Goal: Find specific page/section: Find specific page/section

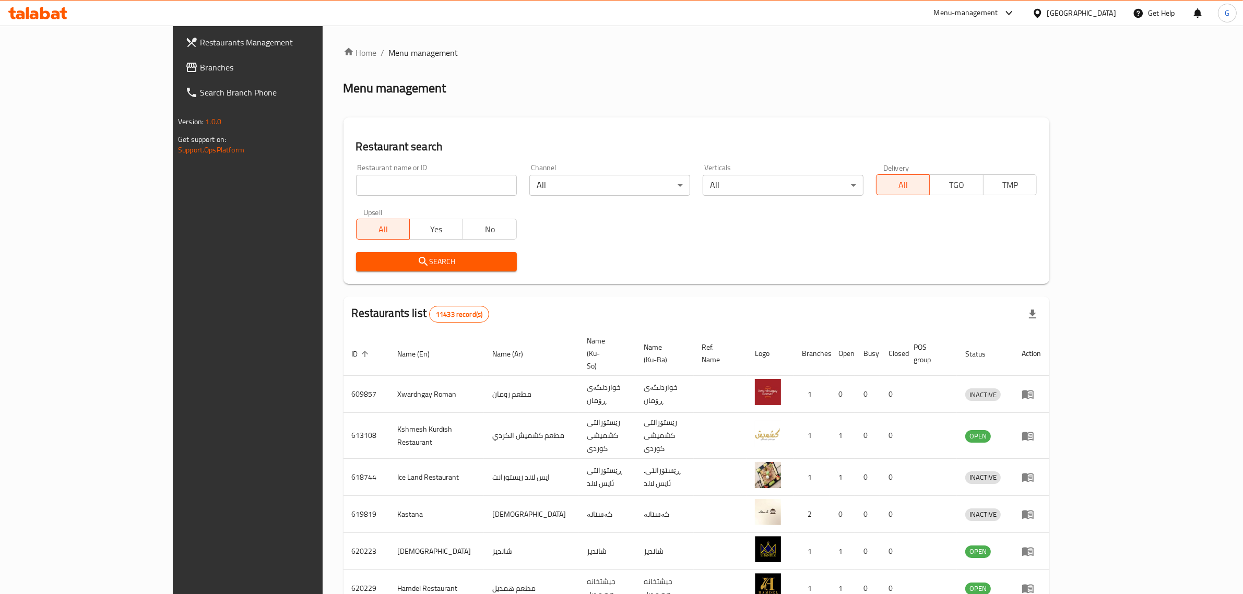
click at [380, 185] on div at bounding box center [621, 297] width 1243 height 594
click at [373, 183] on input "search" at bounding box center [436, 185] width 161 height 21
type input "madina"
click button "Search" at bounding box center [436, 261] width 161 height 19
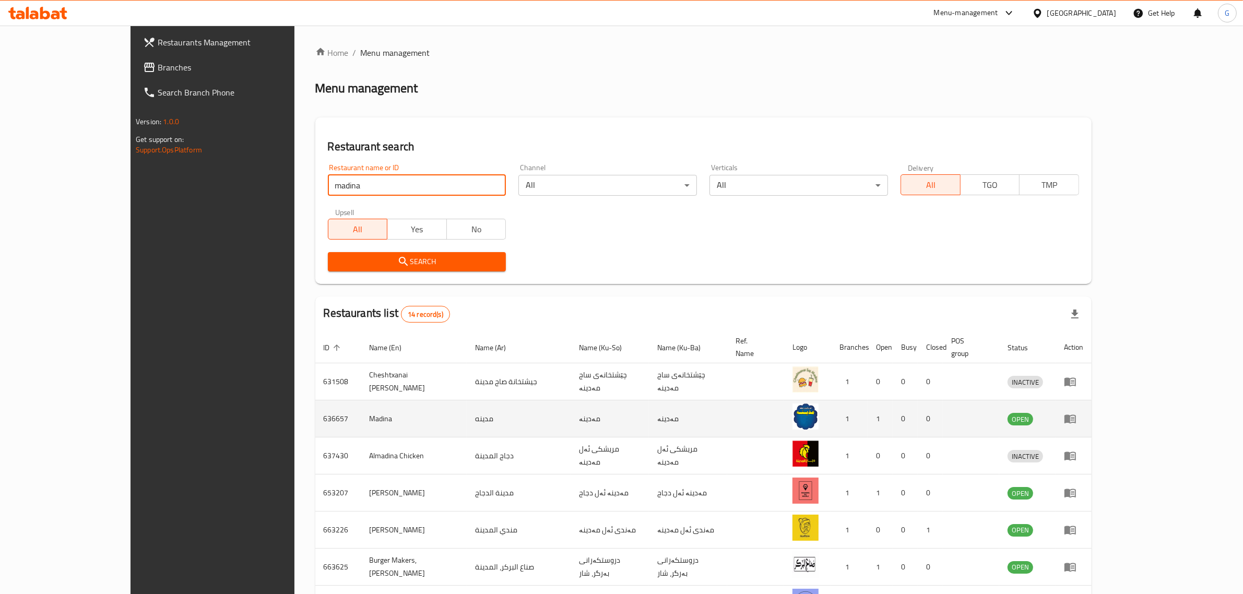
click at [1076, 415] on icon "enhanced table" at bounding box center [1070, 419] width 11 height 9
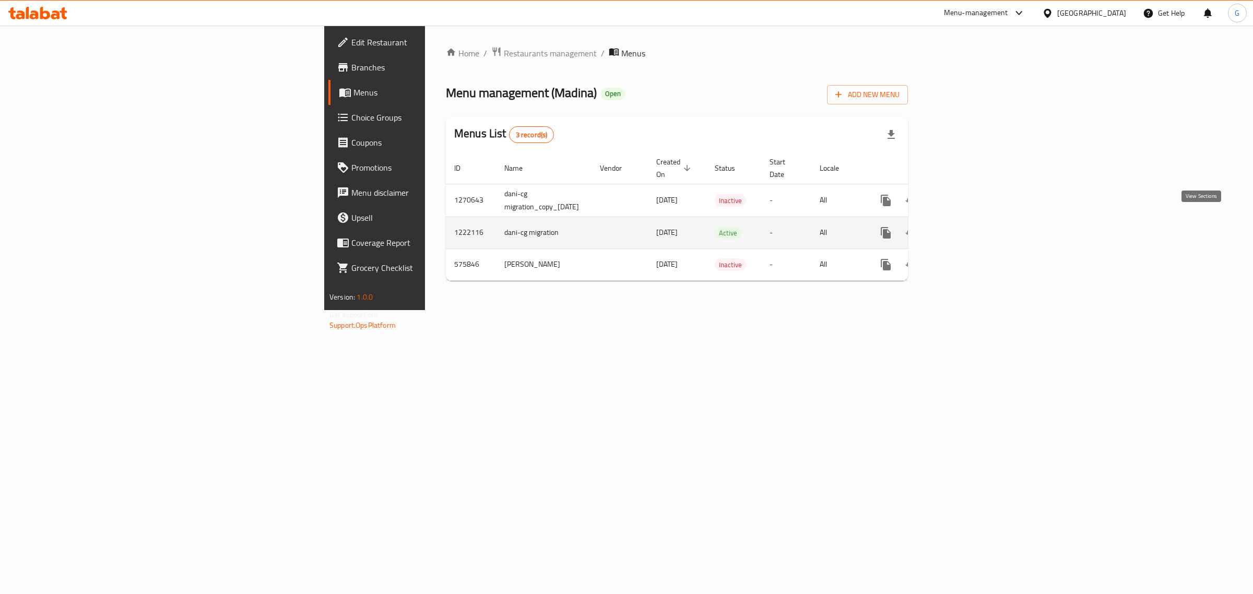
click at [968, 227] on icon "enhanced table" at bounding box center [961, 233] width 13 height 13
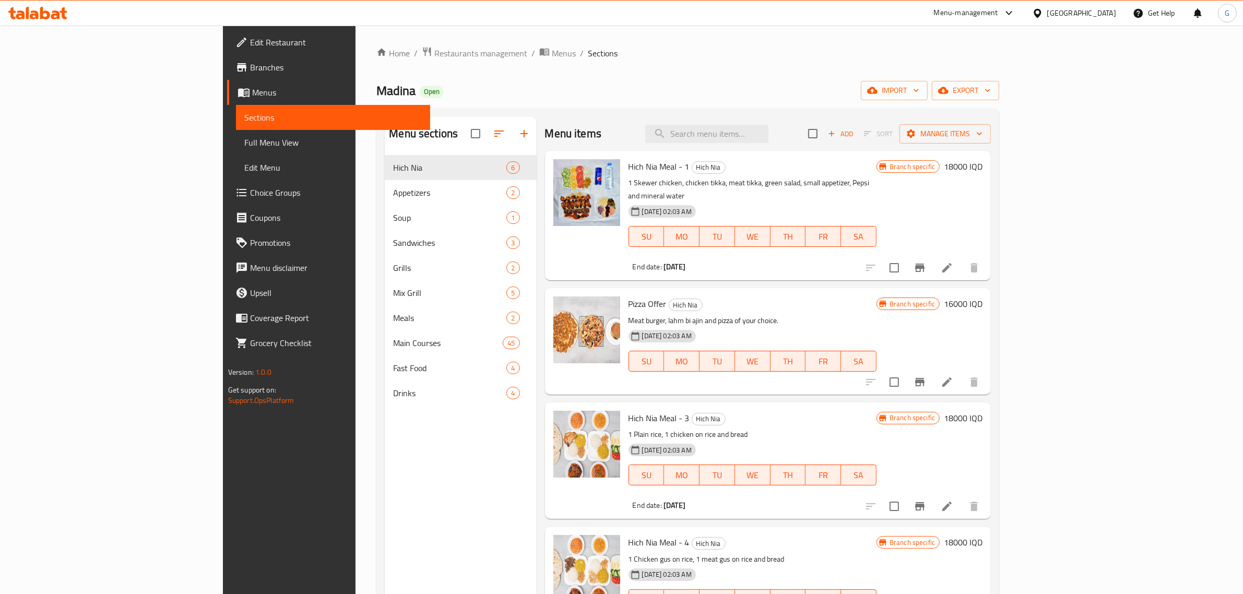
click at [376, 65] on div "Home / Restaurants management / Menus / Sections Madina Open import export Menu…" at bounding box center [687, 382] width 623 height 673
click at [434, 47] on span "Restaurants management" at bounding box center [480, 53] width 93 height 13
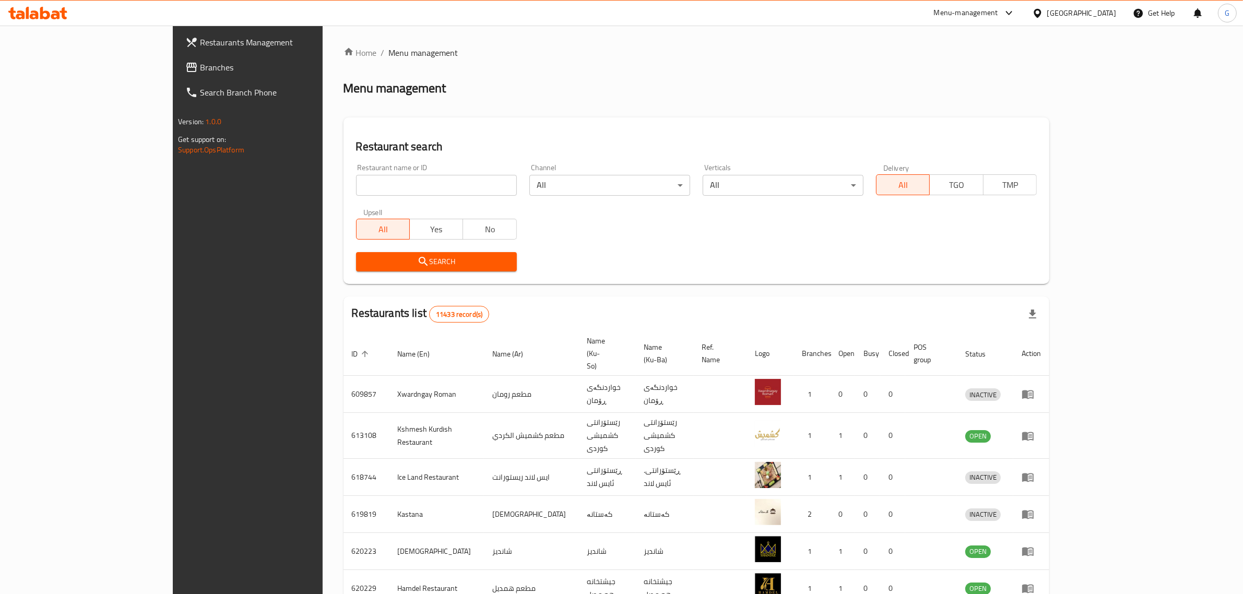
drag, startPoint x: 375, startPoint y: 167, endPoint x: 374, endPoint y: 175, distance: 8.4
click at [374, 172] on div "Restaurant name or ID Restaurant name or ID" at bounding box center [436, 180] width 161 height 32
click at [373, 175] on input "search" at bounding box center [436, 185] width 161 height 21
type input "albaik chicken"
click button "Search" at bounding box center [436, 261] width 161 height 19
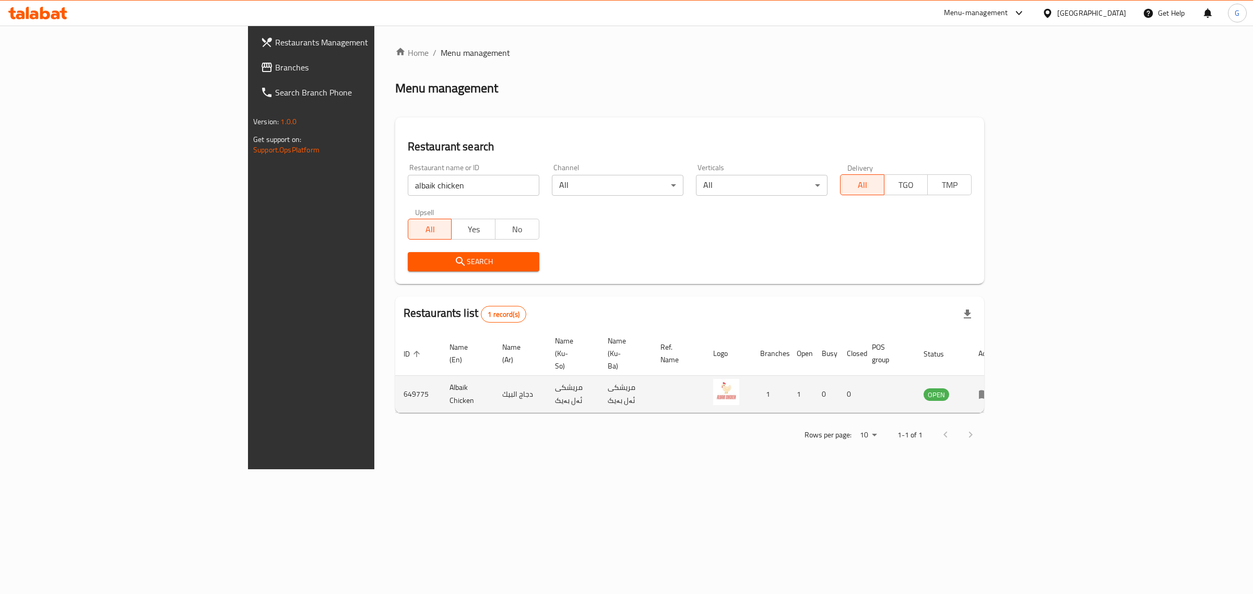
click at [1006, 376] on td "enhanced table" at bounding box center [988, 394] width 36 height 37
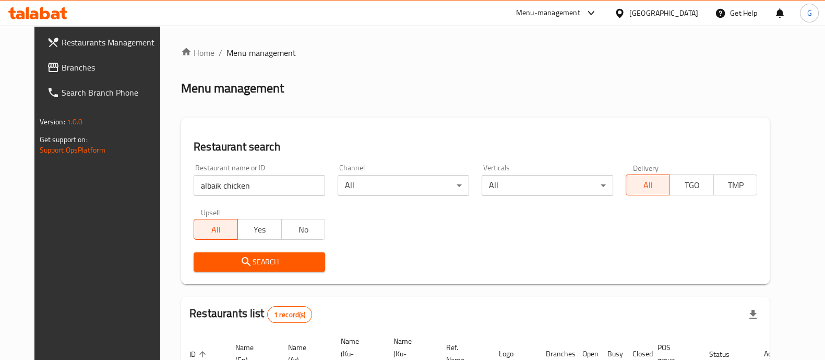
click at [414, 151] on h2 "Restaurant search" at bounding box center [476, 147] width 564 height 16
